Goal: Navigation & Orientation: Understand site structure

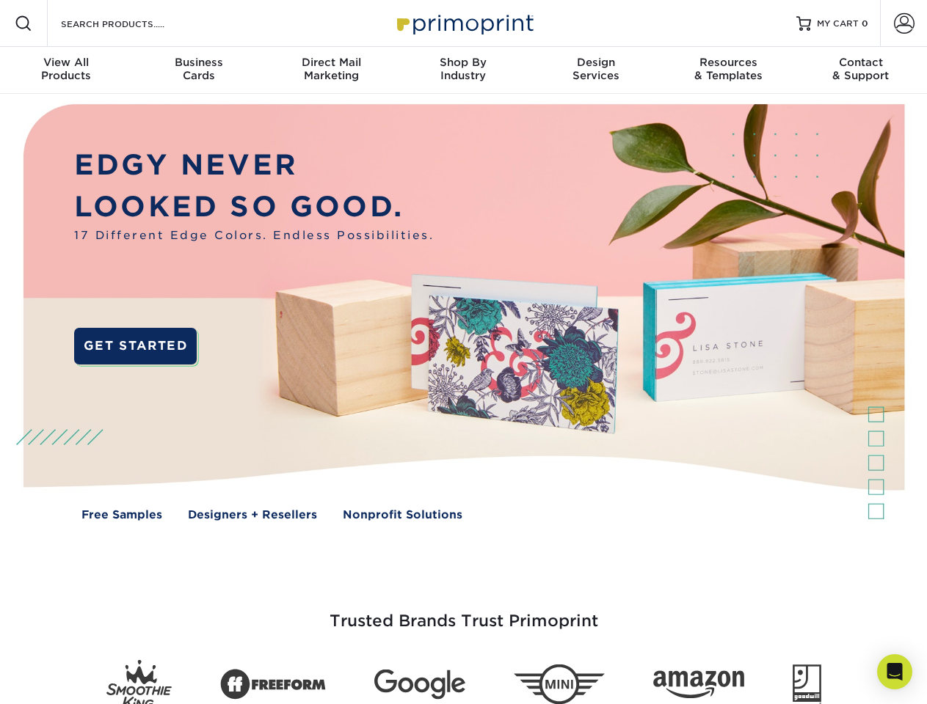
click at [463, 352] on img at bounding box center [462, 323] width 917 height 459
click at [23, 23] on span at bounding box center [24, 24] width 18 height 18
click at [903, 23] on span at bounding box center [904, 23] width 21 height 21
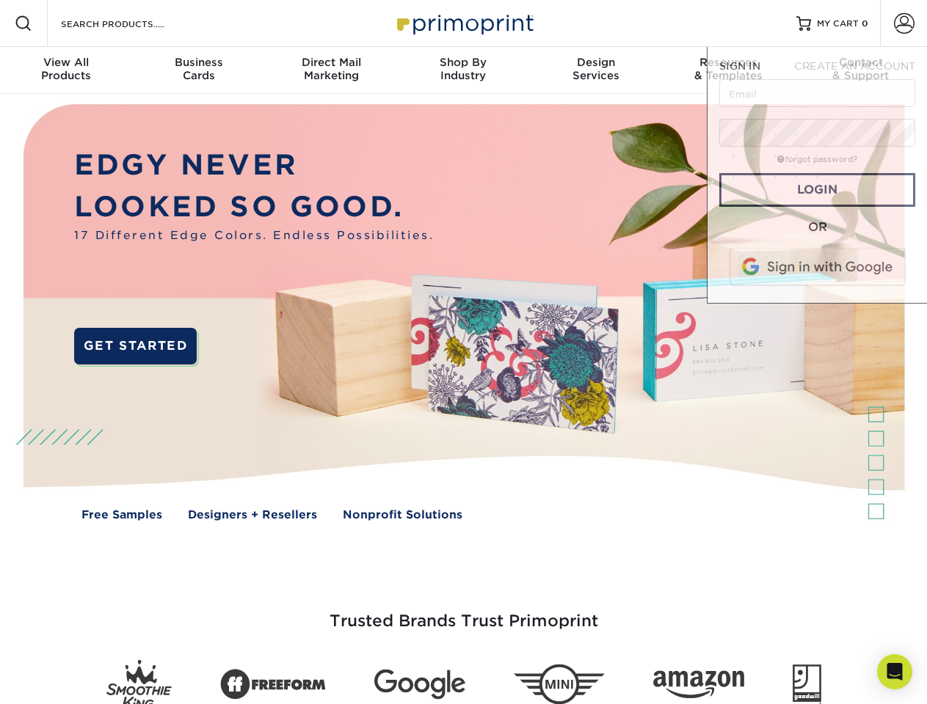
click at [66, 70] on div "View All Products" at bounding box center [66, 69] width 132 height 26
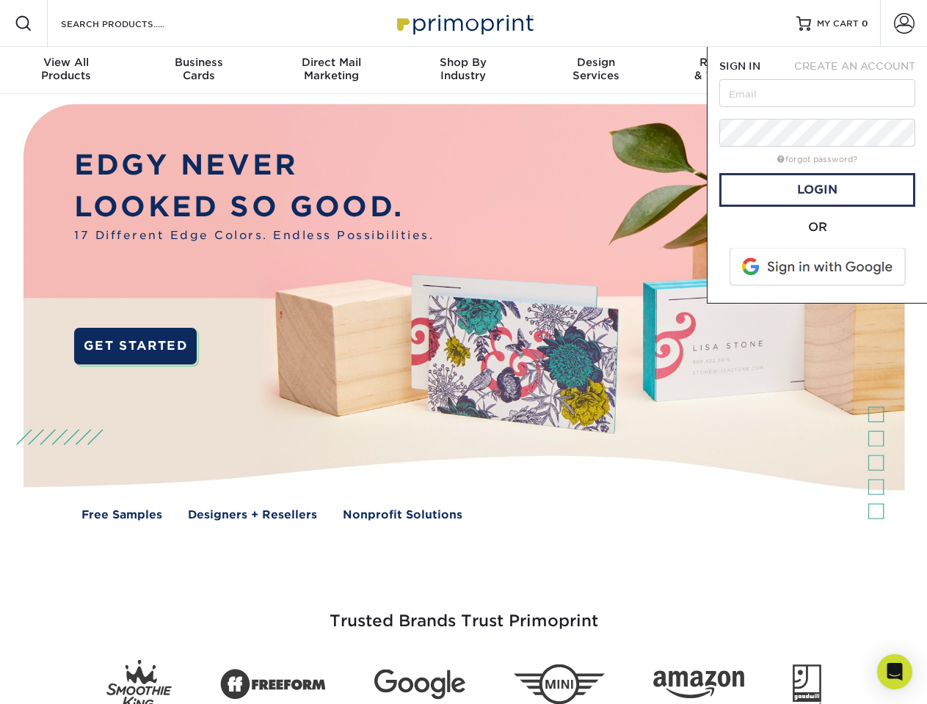
click at [198, 70] on div "Business Cards" at bounding box center [198, 69] width 132 height 26
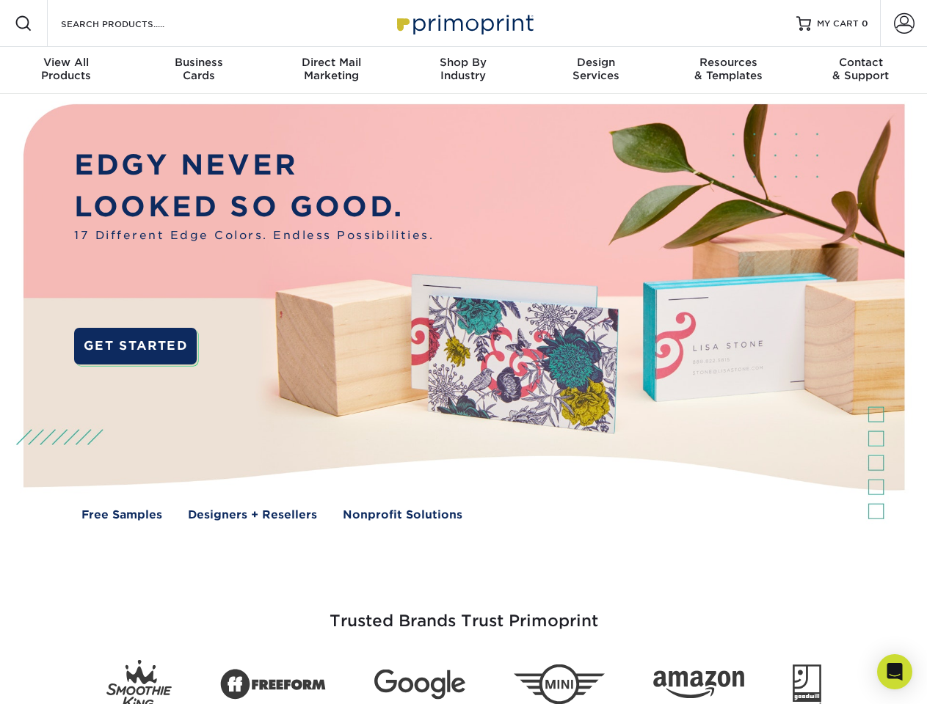
click at [331, 70] on div "Direct Mail Marketing" at bounding box center [331, 69] width 132 height 26
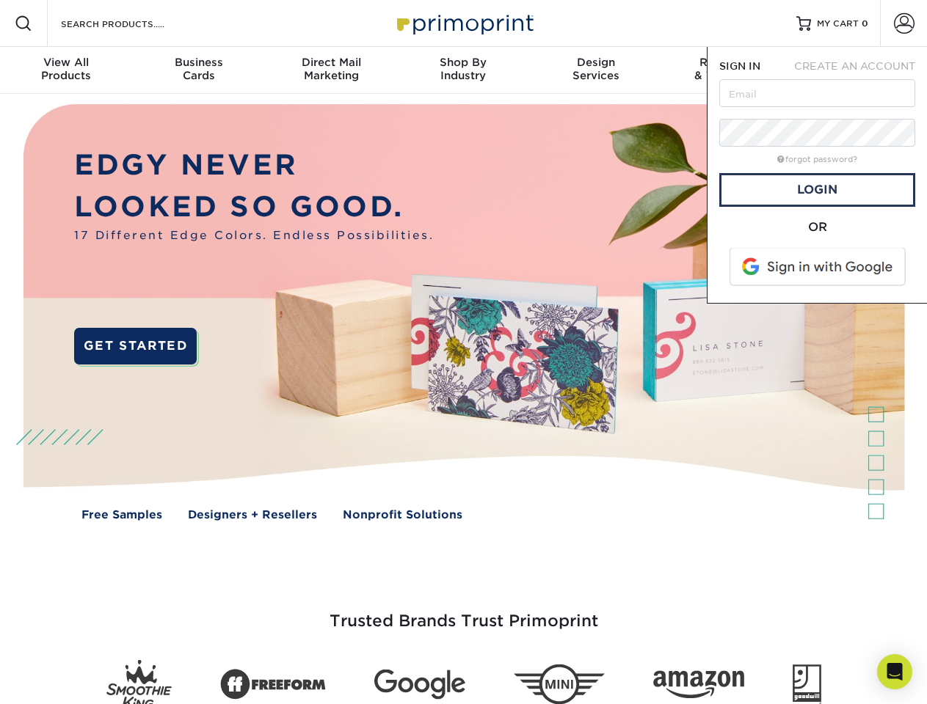
click at [463, 70] on div "Shop By Industry" at bounding box center [463, 69] width 132 height 26
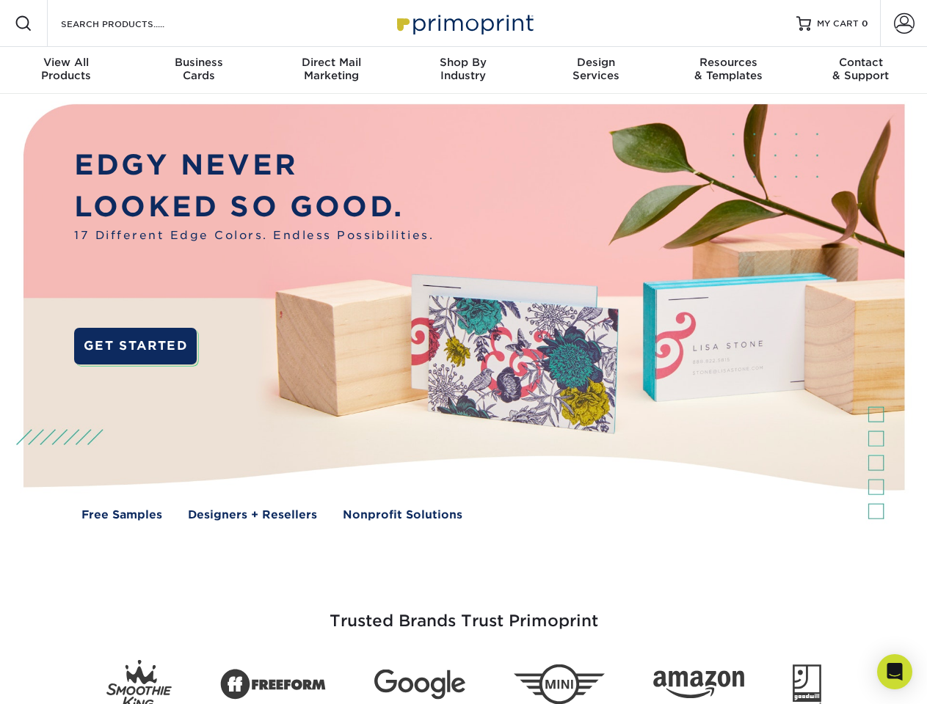
click at [596, 70] on div "Design Services" at bounding box center [596, 69] width 132 height 26
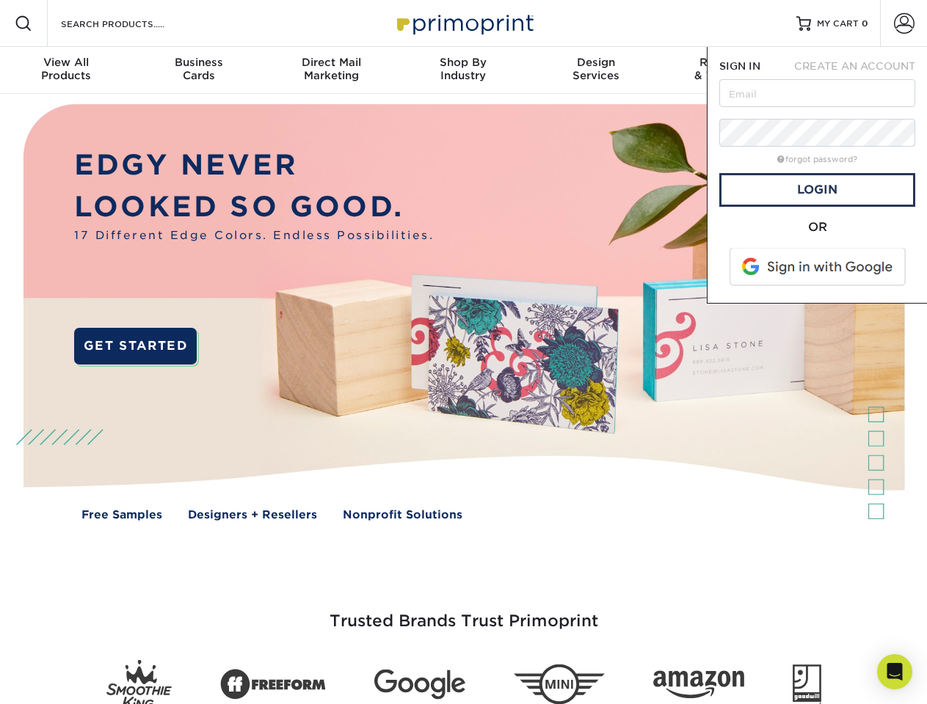
click at [728, 70] on span "SIGN IN" at bounding box center [739, 66] width 41 height 12
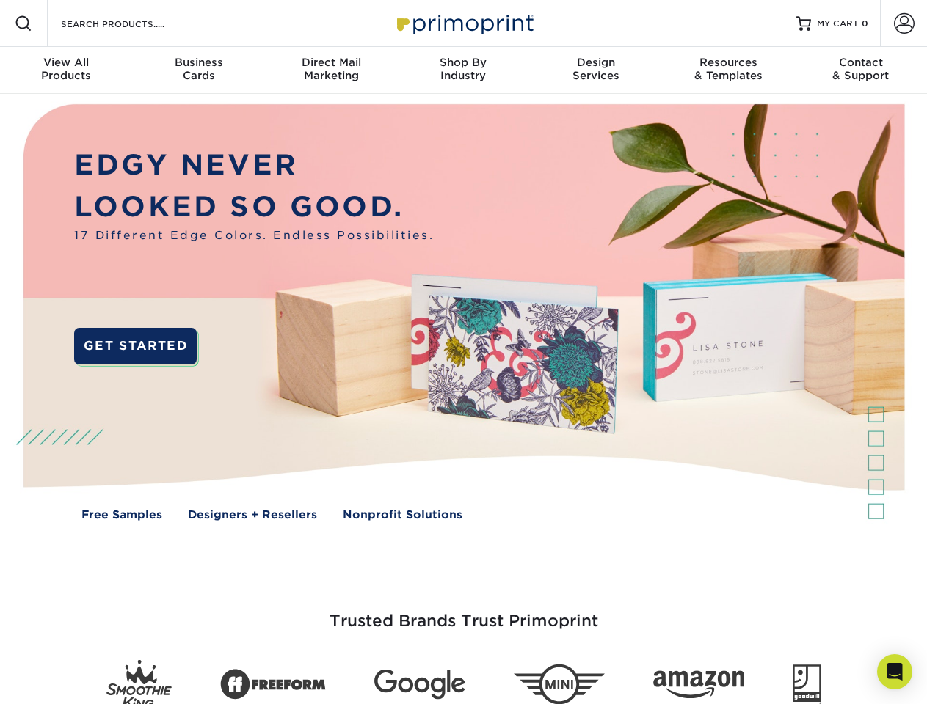
click at [861, 70] on div "Contact & Support" at bounding box center [861, 69] width 132 height 26
